Goal: Find specific page/section: Find specific page/section

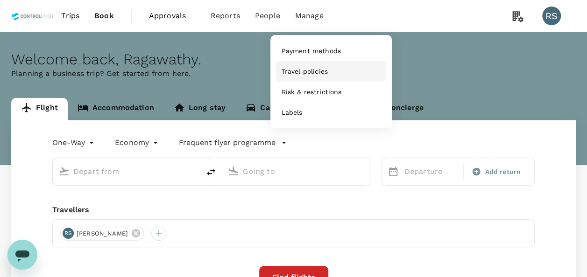
drag, startPoint x: 304, startPoint y: 29, endPoint x: 337, endPoint y: 64, distance: 48.2
click at [337, 64] on link "Travel policies" at bounding box center [331, 71] width 110 height 21
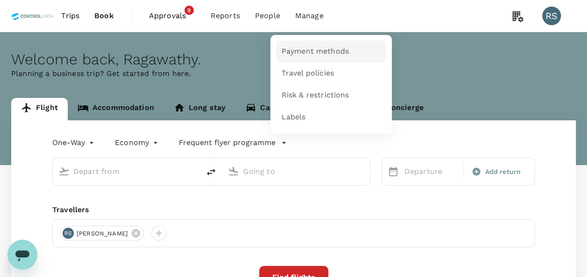
click at [313, 54] on span "Payment methods" at bounding box center [314, 51] width 67 height 11
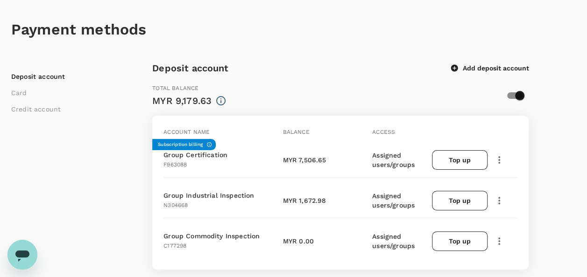
scroll to position [47, 0]
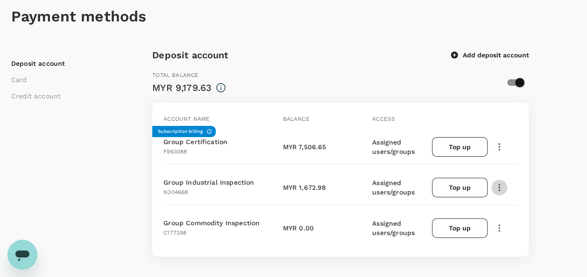
click at [499, 186] on icon "button" at bounding box center [499, 187] width 2 height 7
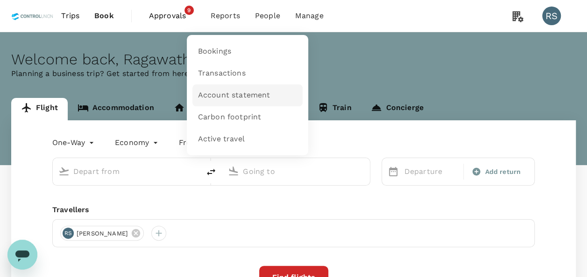
click at [216, 92] on span "Account statement" at bounding box center [234, 95] width 72 height 11
